Goal: Task Accomplishment & Management: Manage account settings

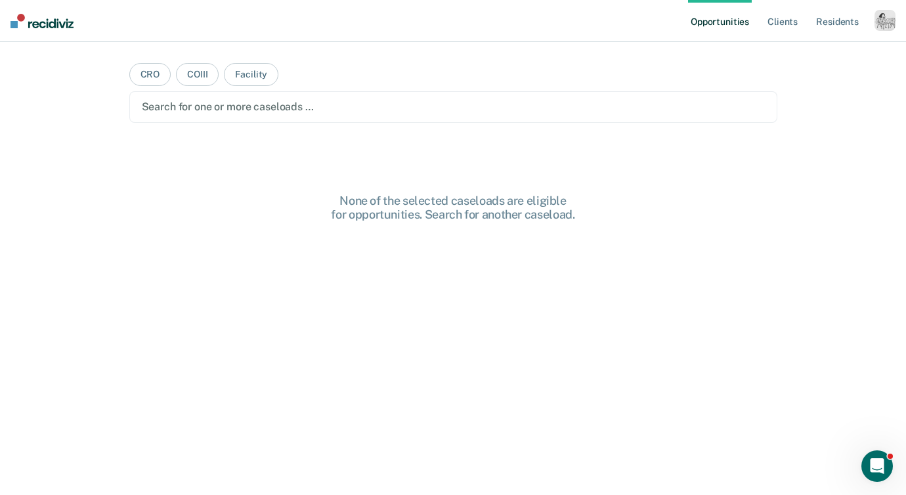
click at [886, 22] on div "button" at bounding box center [885, 20] width 21 height 21
click at [798, 52] on link "Profile" at bounding box center [833, 53] width 106 height 11
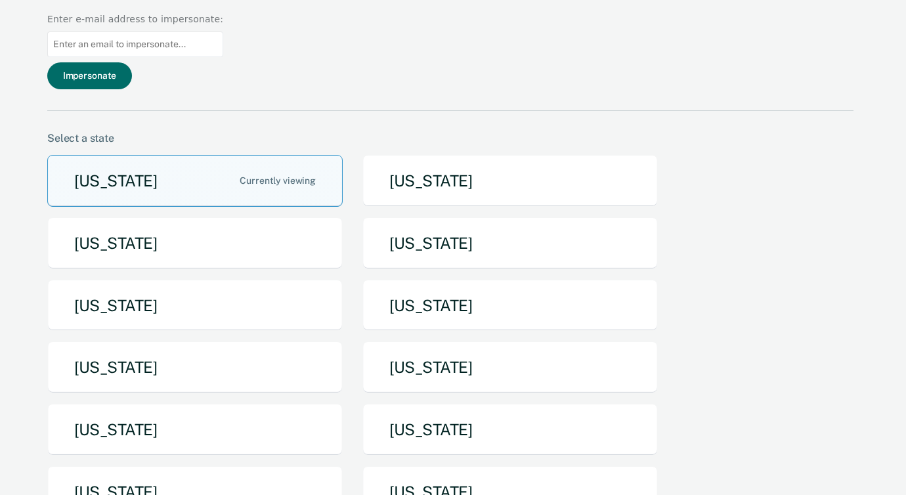
scroll to position [85, 0]
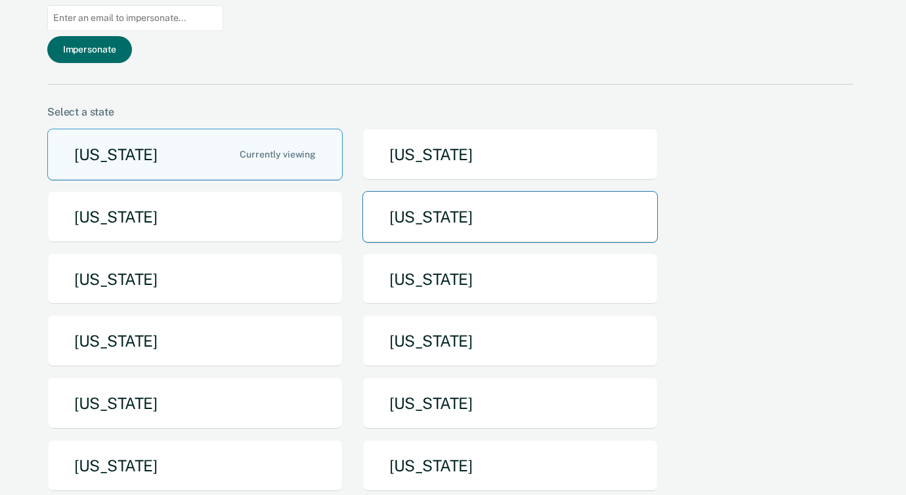
click at [409, 191] on button "[US_STATE]" at bounding box center [511, 217] width 296 height 52
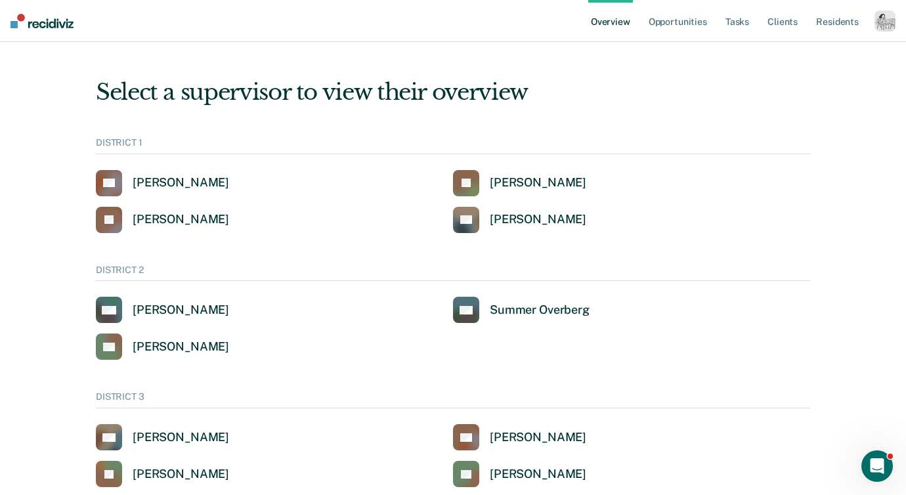
click at [895, 26] on div "button" at bounding box center [885, 21] width 21 height 21
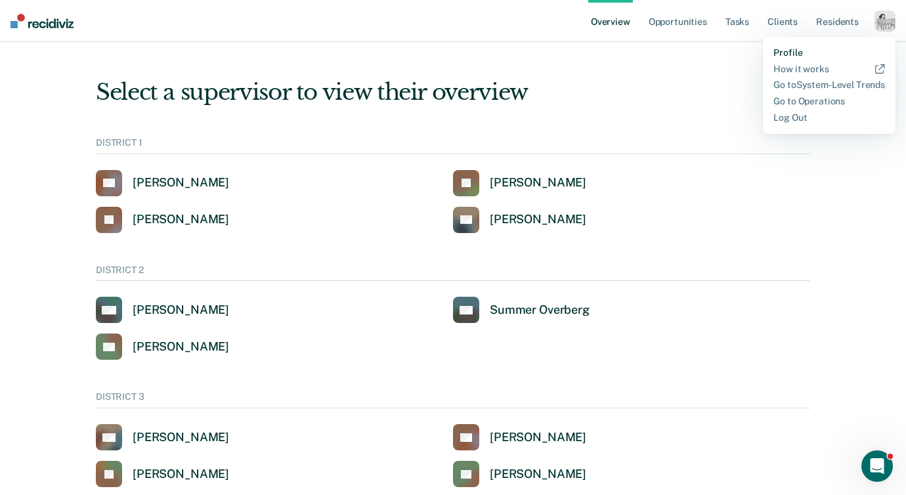
click at [787, 53] on link "Profile" at bounding box center [830, 52] width 112 height 11
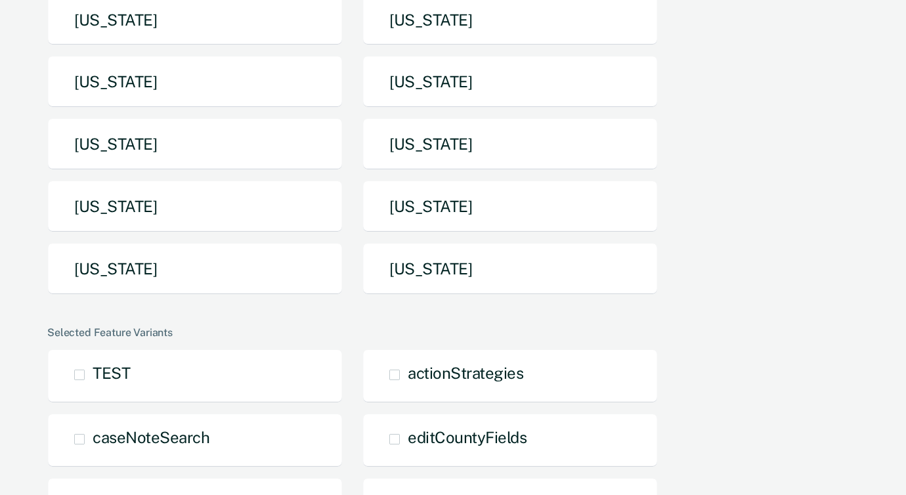
scroll to position [351, 0]
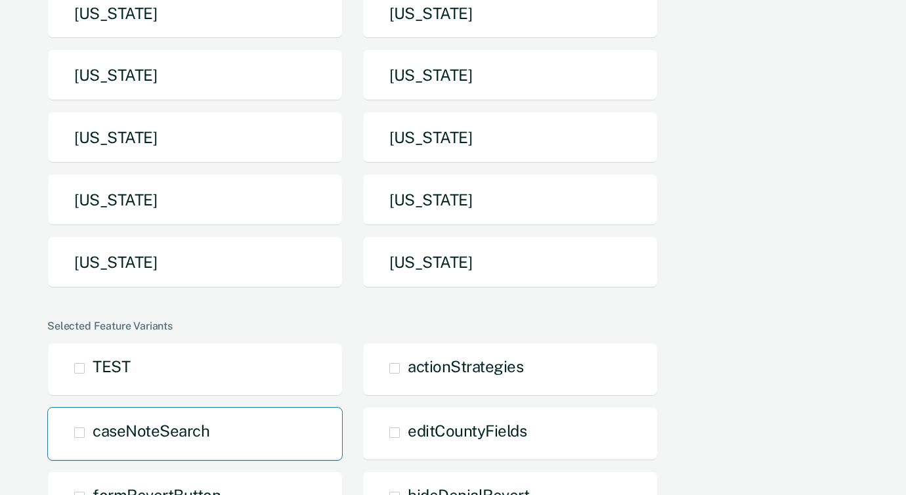
click at [106, 407] on div "caseNoteSearch" at bounding box center [195, 434] width 296 height 54
click at [79, 428] on span at bounding box center [79, 433] width 11 height 11
click at [93, 443] on input "caseNoteSearch" at bounding box center [93, 443] width 0 height 0
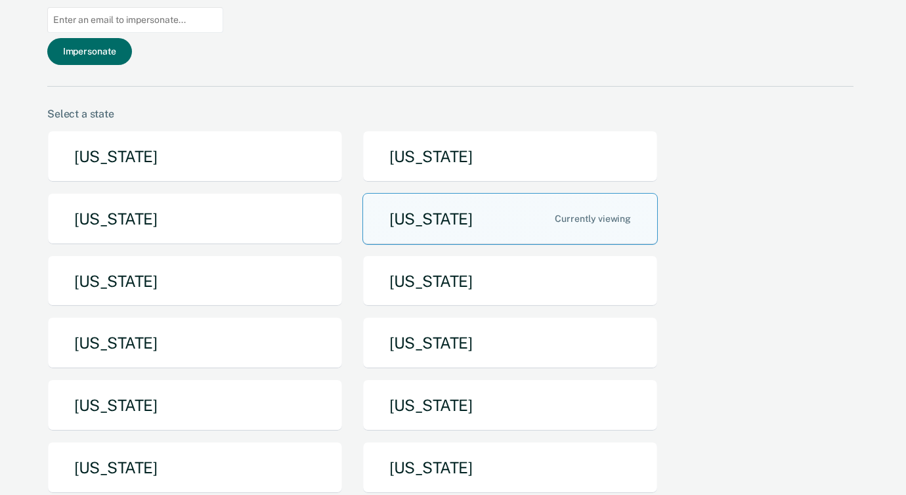
scroll to position [0, 0]
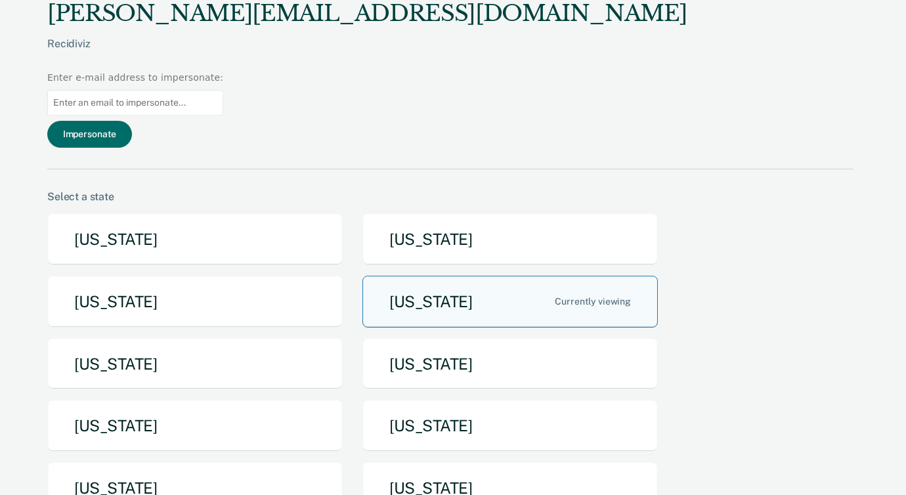
click at [515, 276] on button "[US_STATE]" at bounding box center [511, 302] width 296 height 52
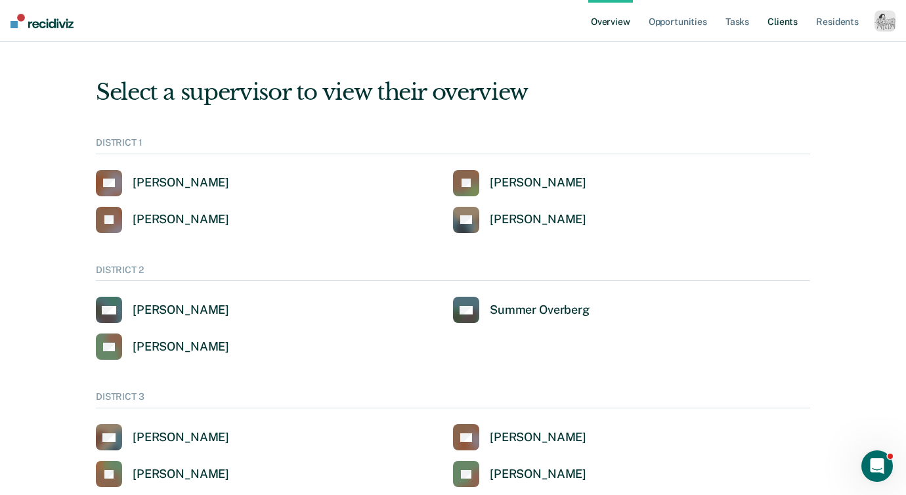
click at [786, 24] on link "Client s" at bounding box center [782, 21] width 35 height 42
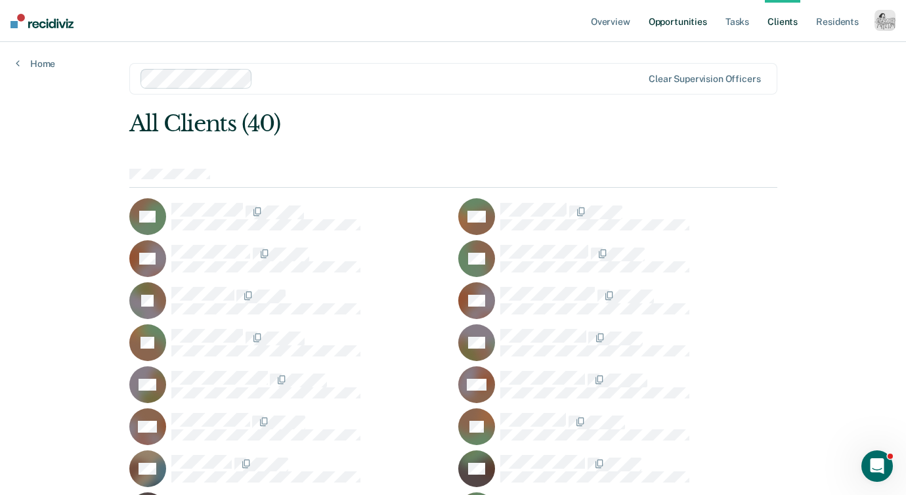
click at [680, 20] on link "Opportunities" at bounding box center [678, 21] width 64 height 42
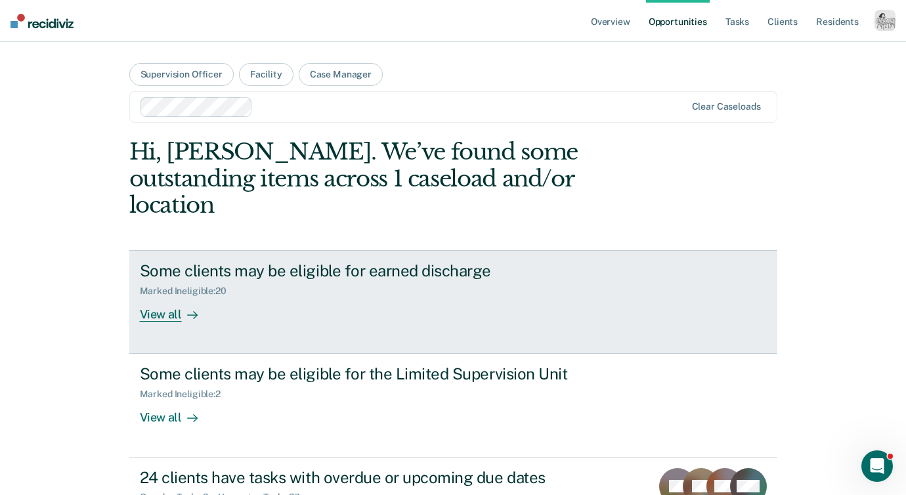
click at [166, 297] on div "View all" at bounding box center [177, 310] width 74 height 26
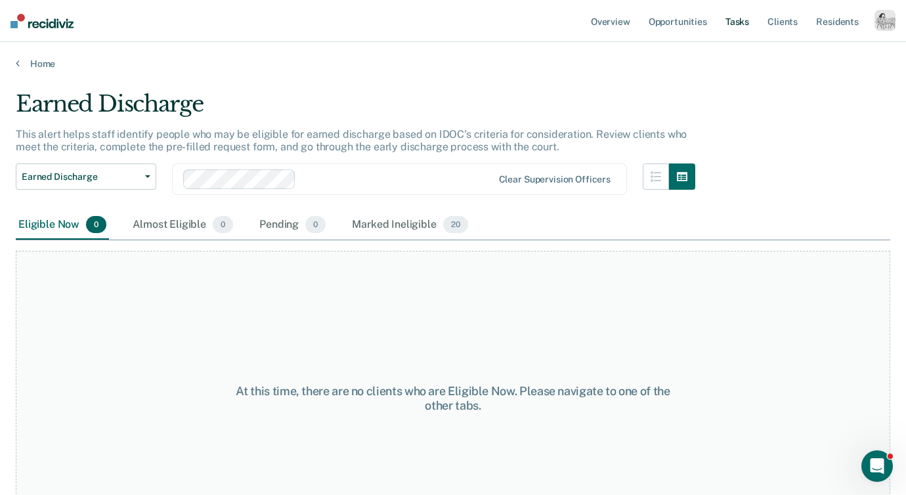
click at [742, 22] on link "Tasks" at bounding box center [737, 21] width 29 height 42
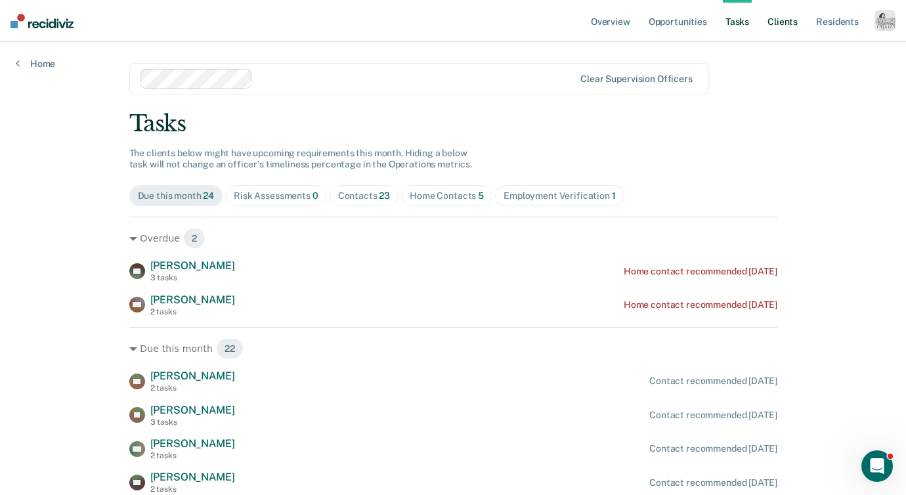
click at [786, 21] on link "Client s" at bounding box center [782, 21] width 35 height 42
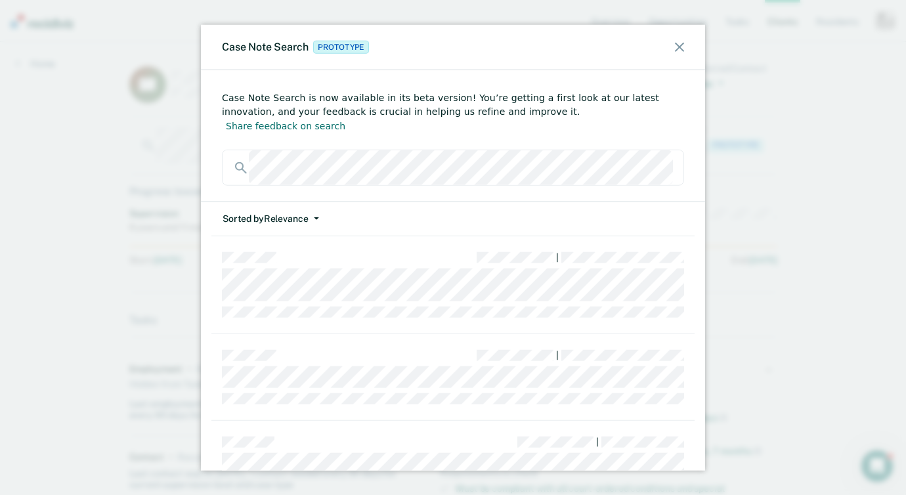
click at [690, 47] on div "Case Note Search Prototype" at bounding box center [453, 47] width 504 height 45
click at [672, 48] on div "Case Note Search Prototype" at bounding box center [453, 47] width 504 height 45
click at [690, 46] on div "Case Note Search Prototype" at bounding box center [453, 47] width 504 height 45
click at [679, 48] on icon at bounding box center [679, 47] width 9 height 9
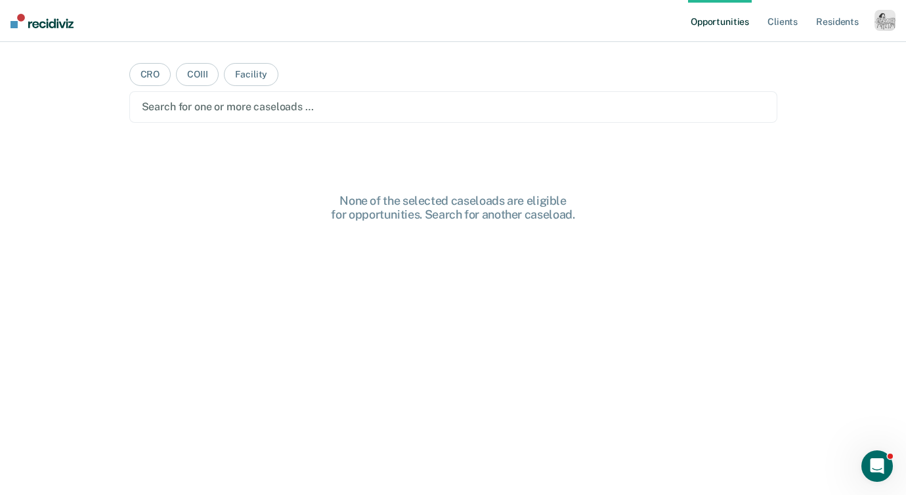
click at [881, 17] on div "button" at bounding box center [885, 20] width 21 height 21
click at [788, 54] on link "Profile" at bounding box center [833, 53] width 106 height 11
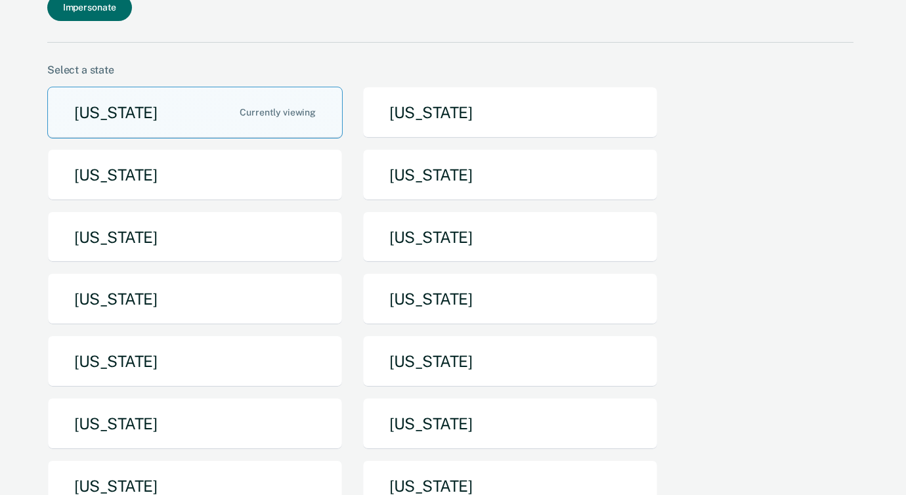
scroll to position [210, 0]
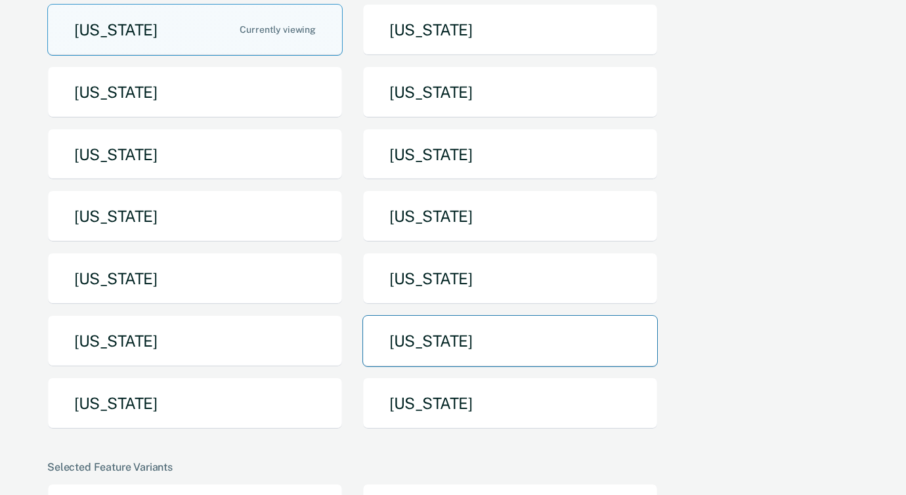
click at [426, 315] on button "[US_STATE]" at bounding box center [511, 341] width 296 height 52
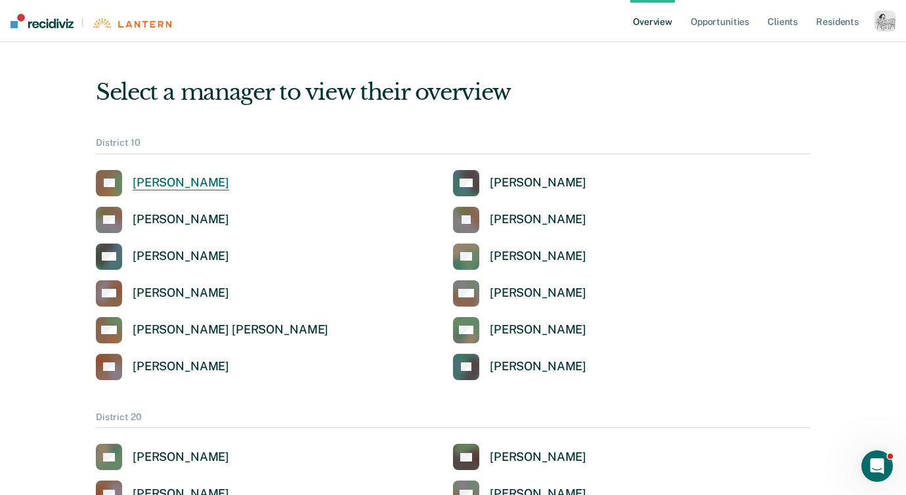
click at [156, 179] on div "Cecil Leforce" at bounding box center [181, 182] width 97 height 15
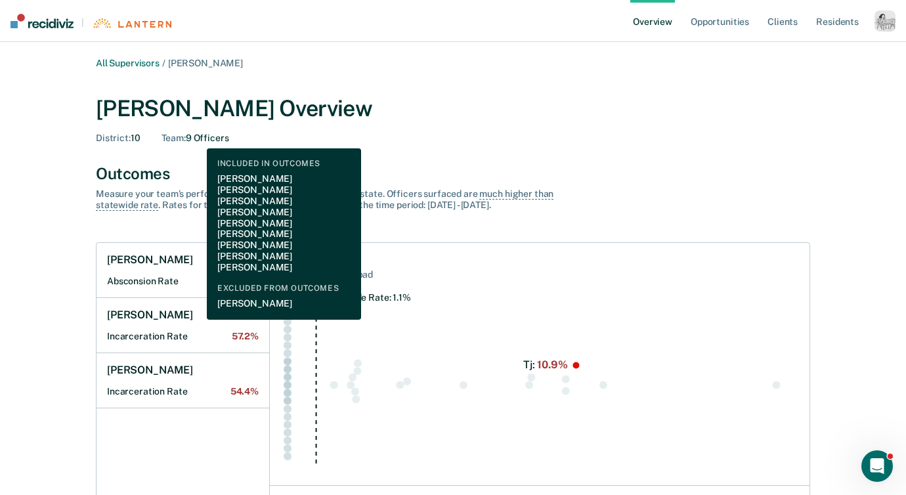
click at [197, 139] on div "Team : 9 Officers" at bounding box center [196, 138] width 68 height 11
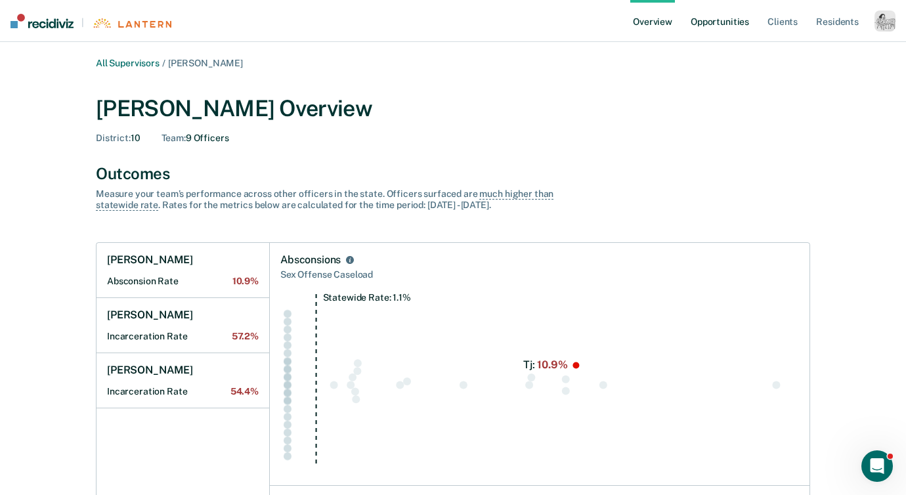
click at [715, 29] on link "Opportunities" at bounding box center [720, 21] width 64 height 42
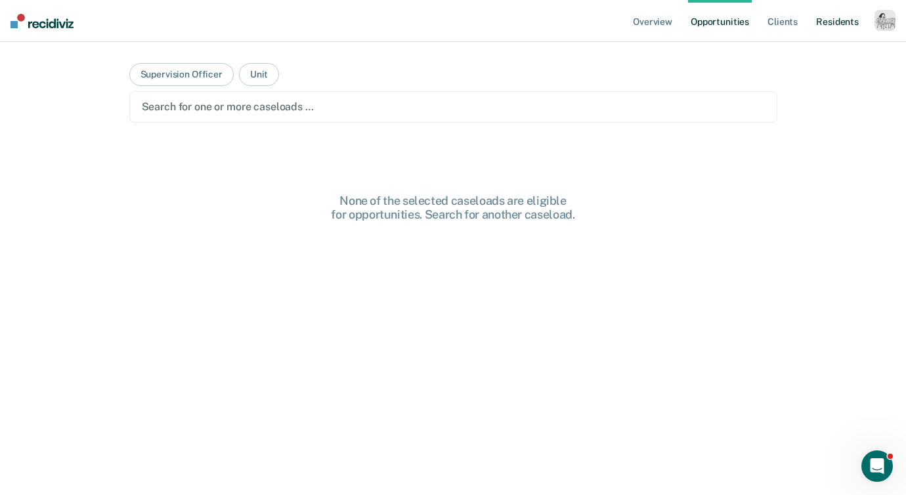
click at [851, 21] on link "Resident s" at bounding box center [838, 21] width 48 height 42
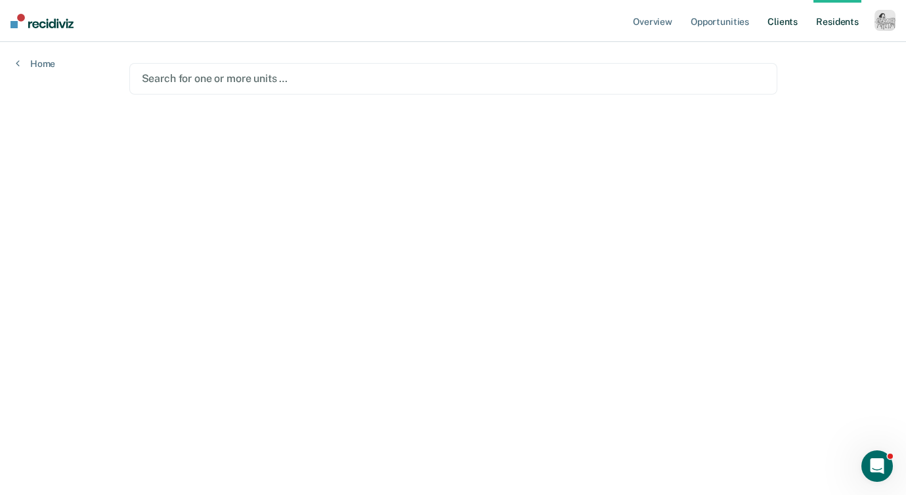
click at [772, 26] on link "Client s" at bounding box center [782, 21] width 35 height 42
click at [646, 21] on link "Overview" at bounding box center [653, 21] width 45 height 42
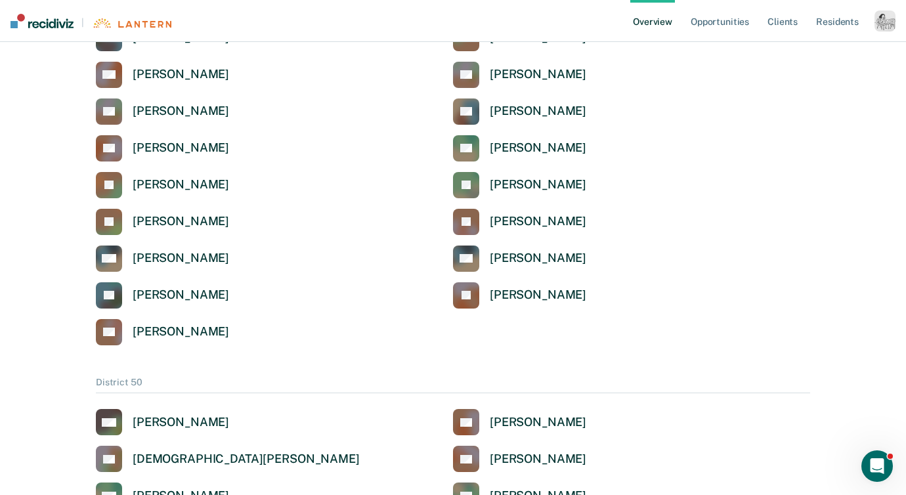
scroll to position [1421, 0]
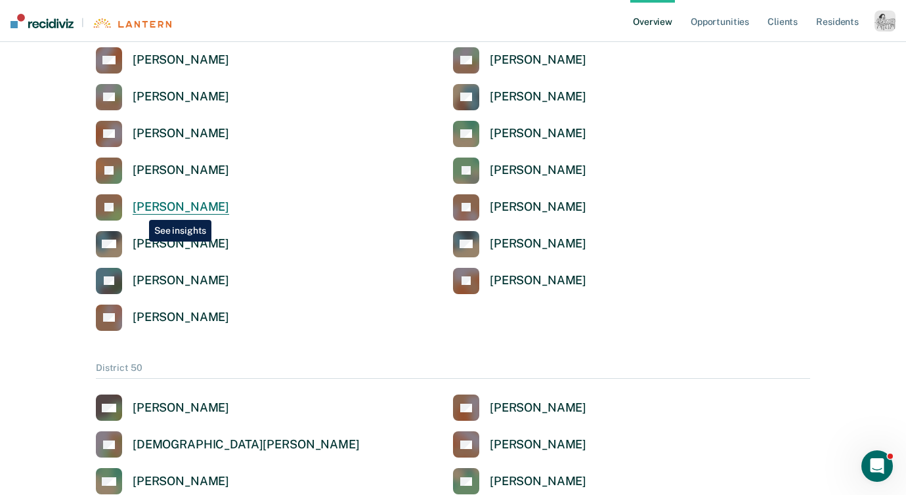
click at [139, 210] on div "Juanita Shaw" at bounding box center [181, 207] width 97 height 15
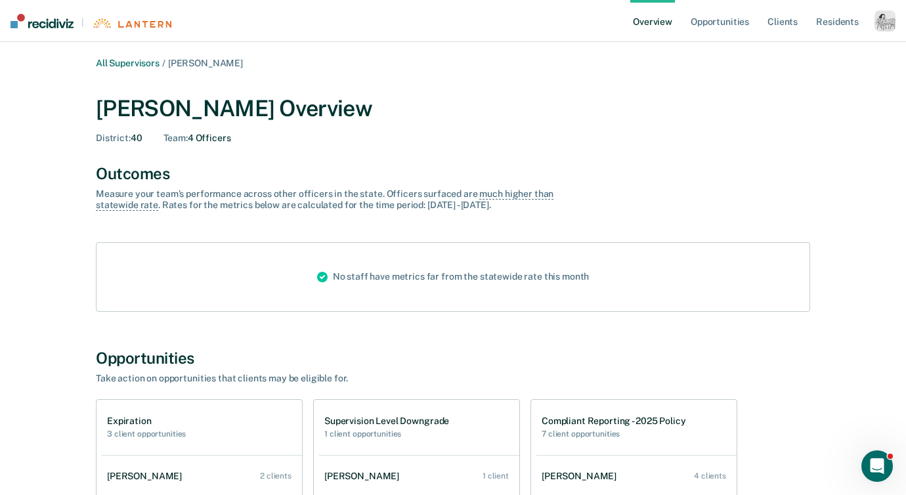
click at [125, 138] on span "District :" at bounding box center [113, 138] width 35 height 11
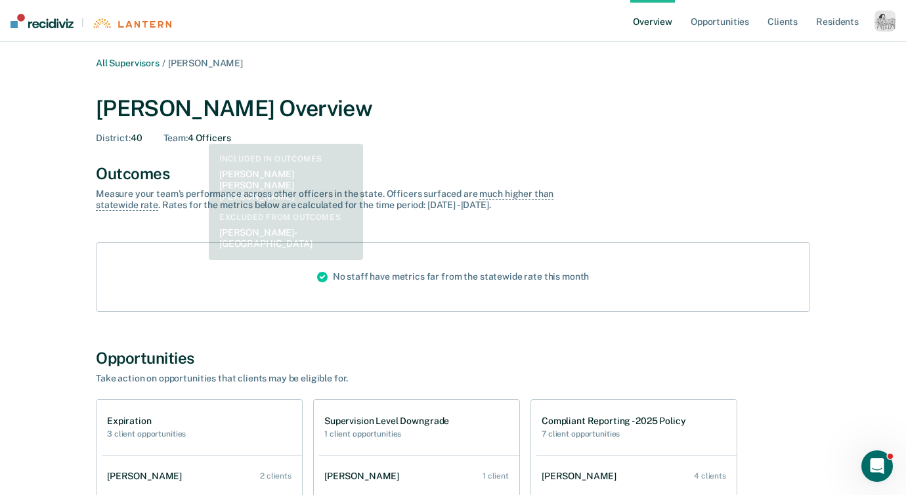
click at [210, 136] on div "Team : 4 Officers" at bounding box center [198, 138] width 68 height 11
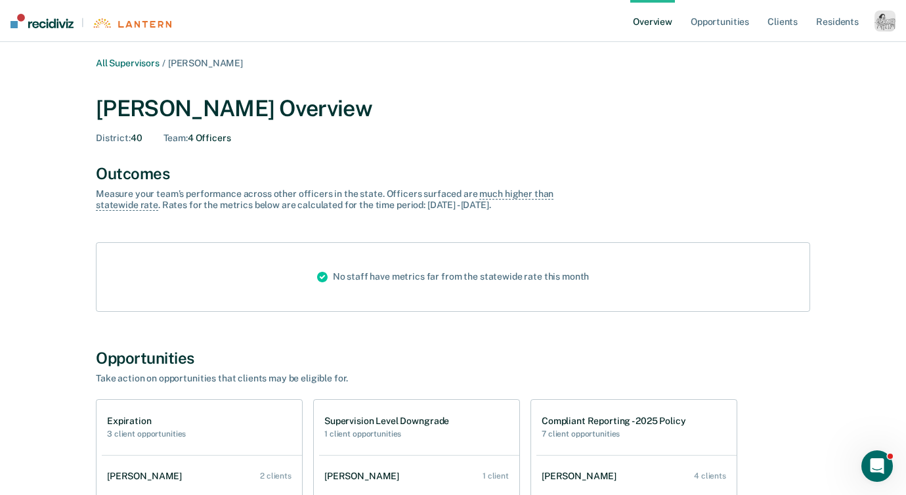
click at [198, 67] on span "Juanita Shaw" at bounding box center [205, 63] width 75 height 11
click at [881, 16] on div "button" at bounding box center [885, 21] width 21 height 21
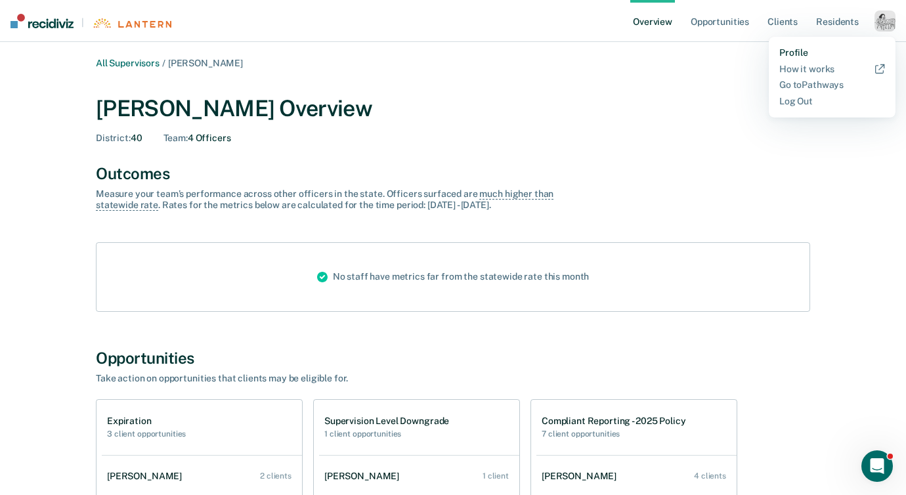
click at [794, 51] on link "Profile" at bounding box center [833, 52] width 106 height 11
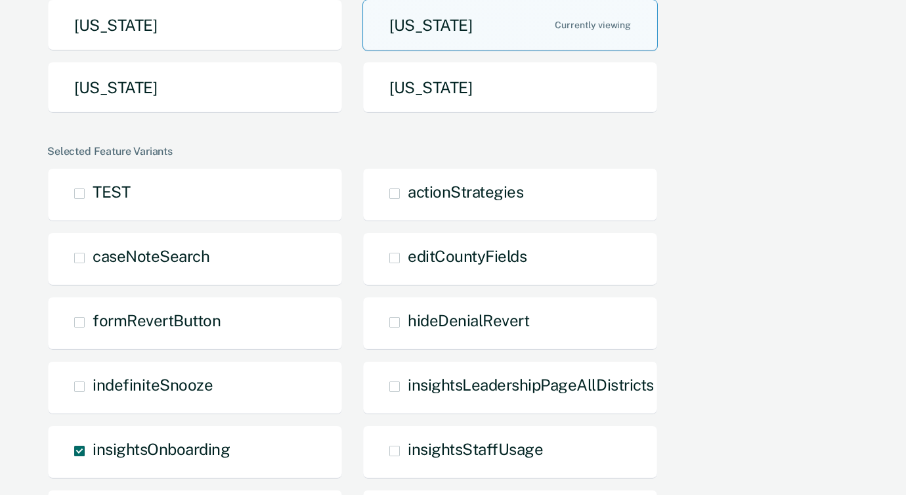
scroll to position [525, 0]
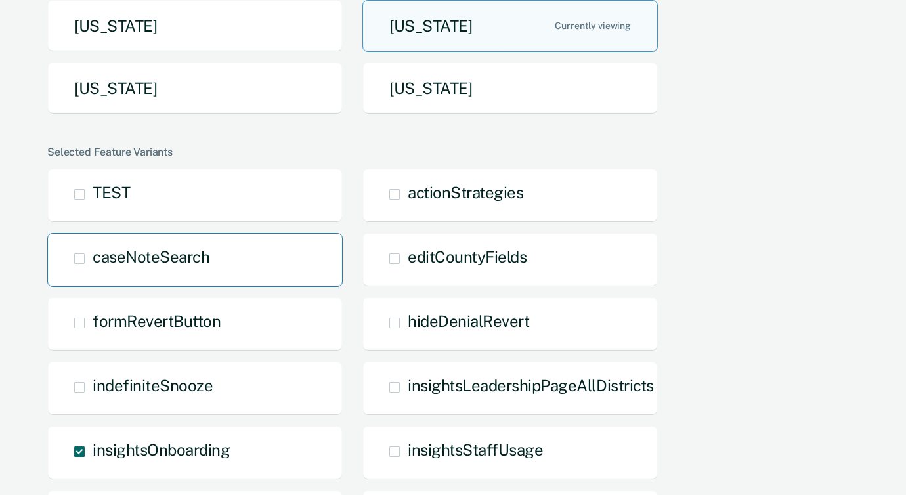
click at [193, 248] on span "caseNoteSearch" at bounding box center [151, 257] width 117 height 18
click at [93, 269] on input "caseNoteSearch" at bounding box center [93, 269] width 0 height 0
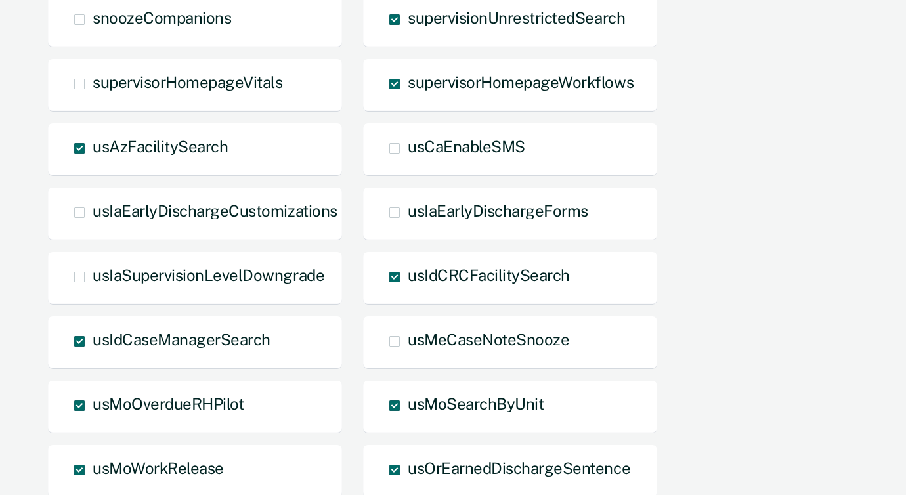
scroll to position [849, 0]
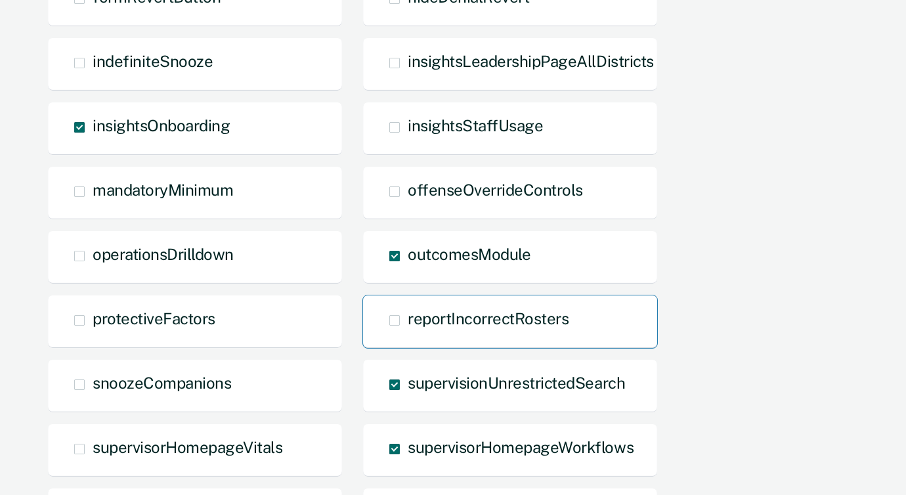
click at [430, 309] on span "reportIncorrectRosters" at bounding box center [488, 318] width 161 height 18
click at [408, 330] on input "reportIncorrectRosters" at bounding box center [408, 330] width 0 height 0
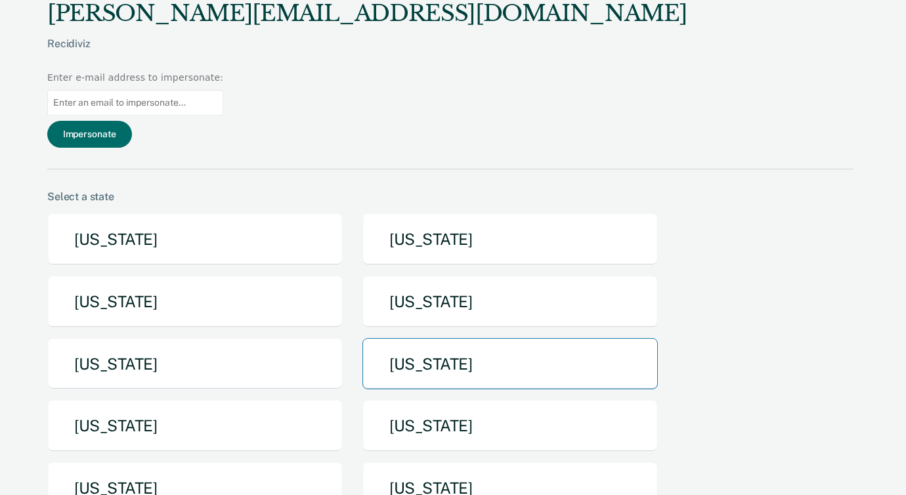
scroll to position [192, 0]
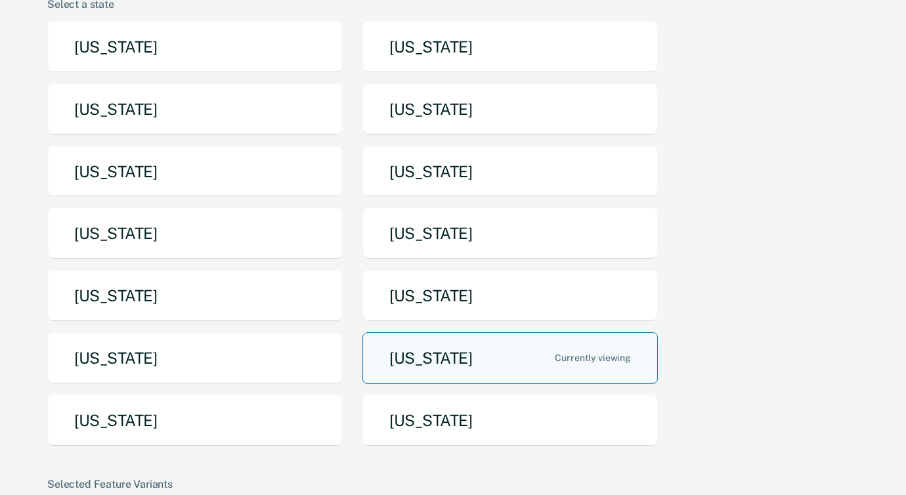
click at [449, 332] on button "[US_STATE]" at bounding box center [511, 358] width 296 height 52
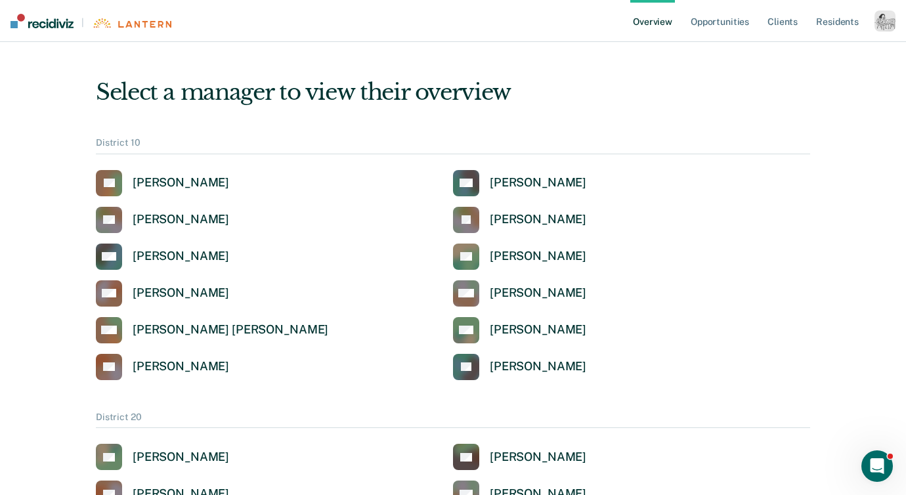
click at [164, 205] on div "CL Cecil Leforce CG Craig Gardner DT David Tankersley JB Janet Burgess KW Kelci…" at bounding box center [453, 275] width 715 height 210
click at [164, 211] on link "DT David Tankersley" at bounding box center [162, 220] width 133 height 26
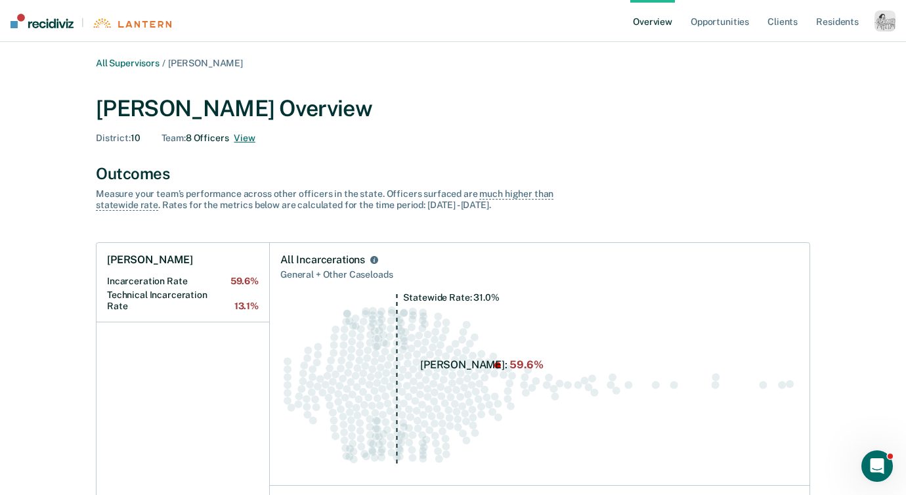
click at [244, 137] on button "View" at bounding box center [244, 138] width 21 height 11
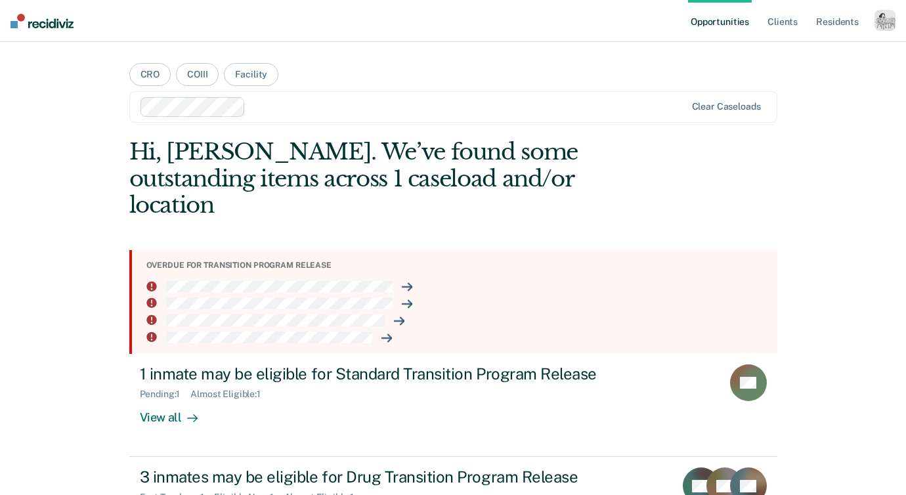
click at [881, 23] on div "button" at bounding box center [885, 20] width 21 height 21
click at [799, 49] on link "Profile" at bounding box center [833, 53] width 106 height 11
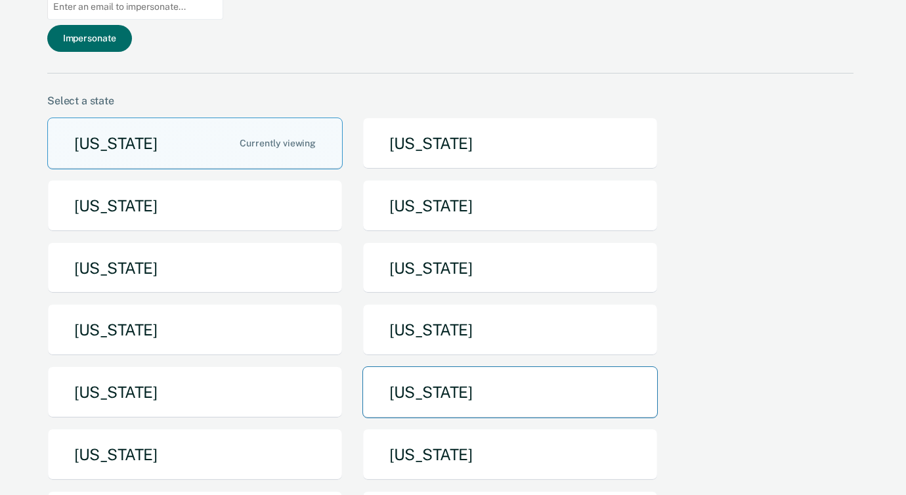
scroll to position [111, 0]
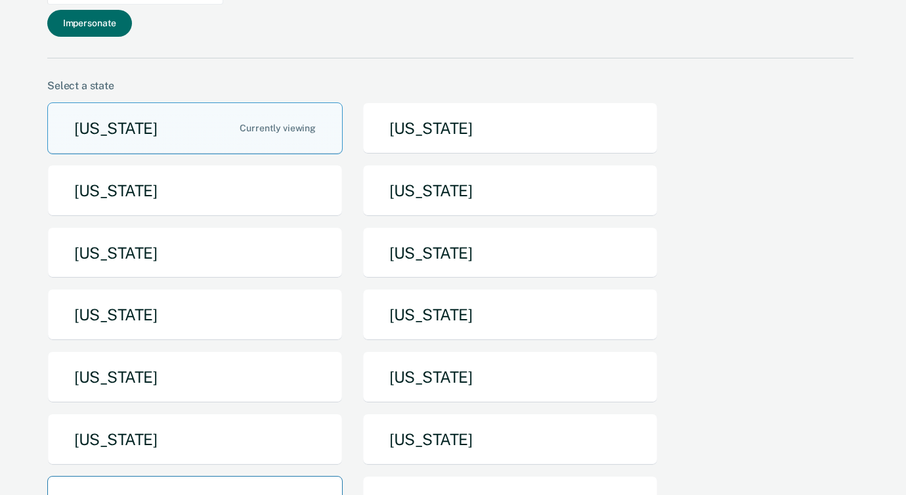
click at [215, 476] on button "[US_STATE]" at bounding box center [195, 502] width 296 height 52
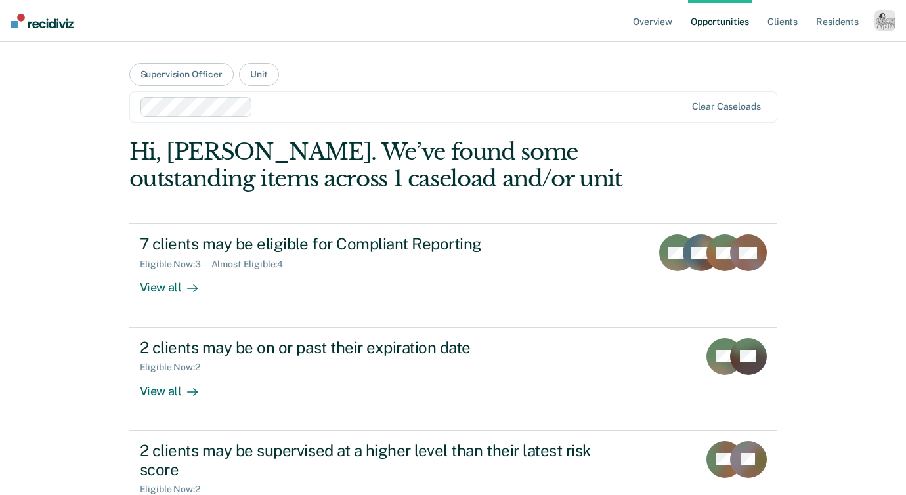
click at [885, 28] on div "button" at bounding box center [885, 20] width 21 height 21
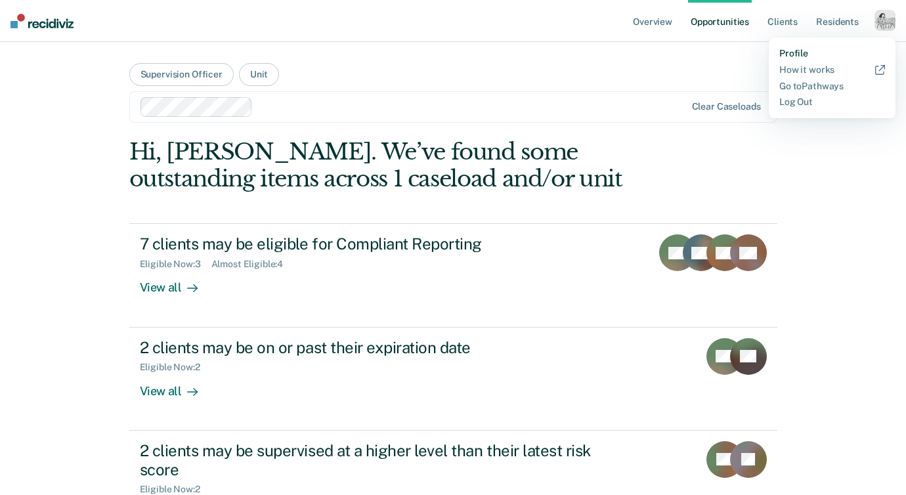
click at [796, 51] on link "Profile" at bounding box center [833, 53] width 106 height 11
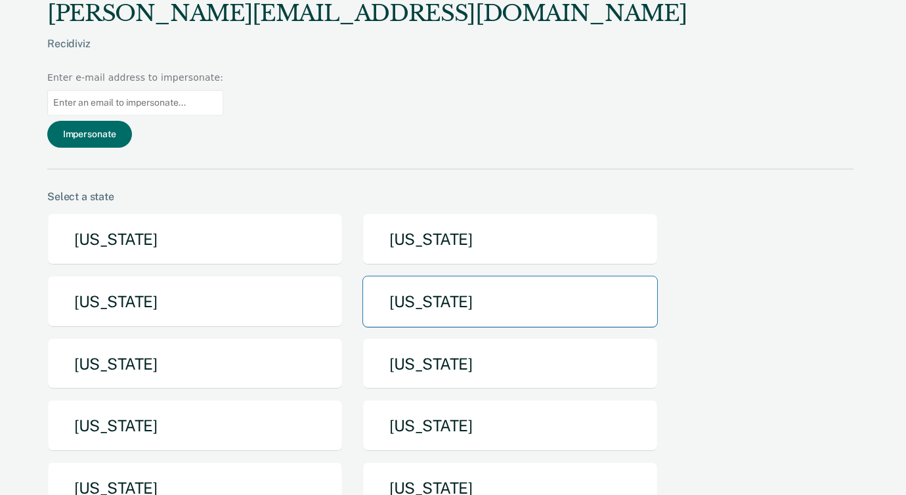
click at [468, 276] on button "[US_STATE]" at bounding box center [511, 302] width 296 height 52
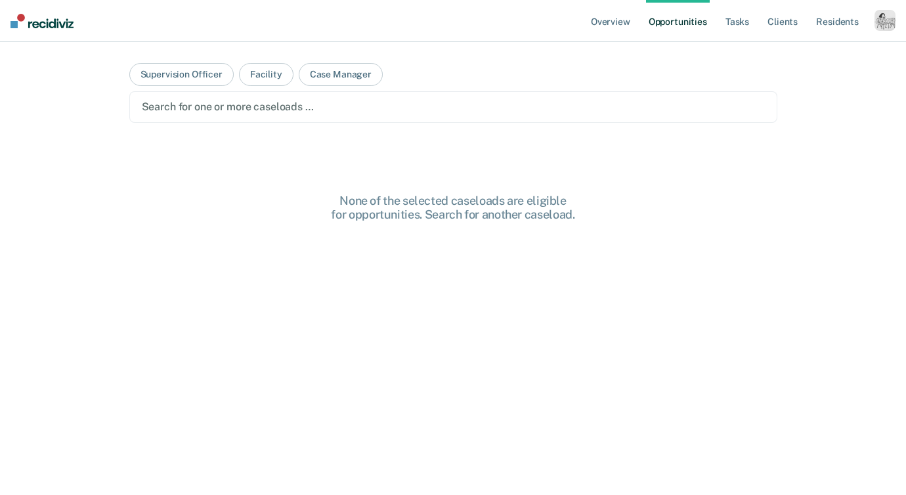
click at [236, 109] on div at bounding box center [453, 106] width 623 height 15
click at [197, 82] on button "Supervision Officer" at bounding box center [181, 74] width 104 height 23
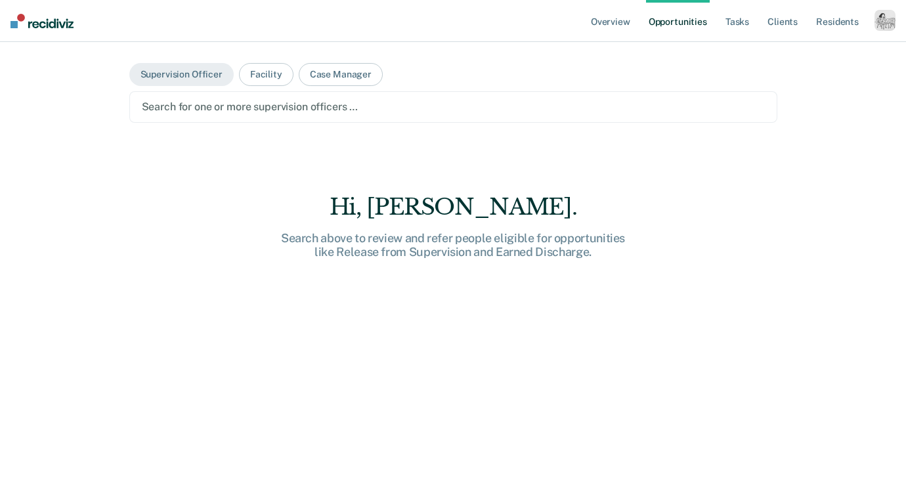
click at [204, 112] on div at bounding box center [453, 106] width 623 height 15
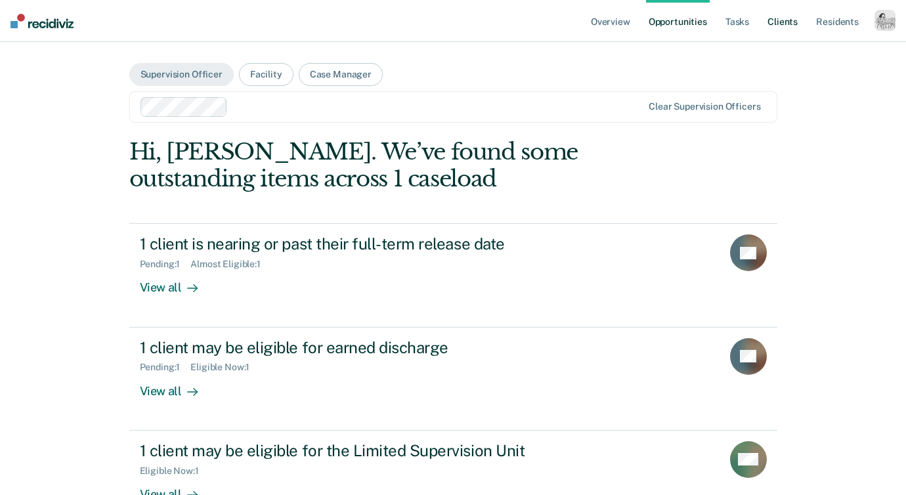
click at [783, 27] on link "Client s" at bounding box center [782, 21] width 35 height 42
